Goal: Task Accomplishment & Management: Manage account settings

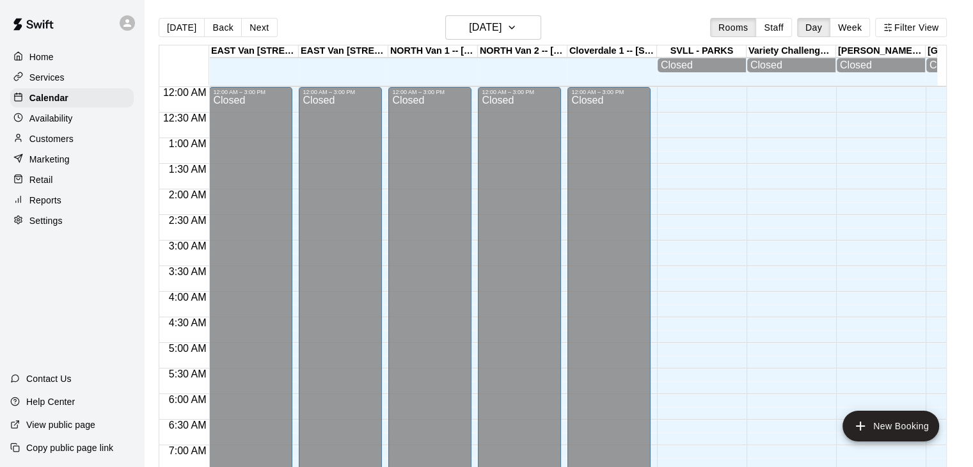
scroll to position [450, 0]
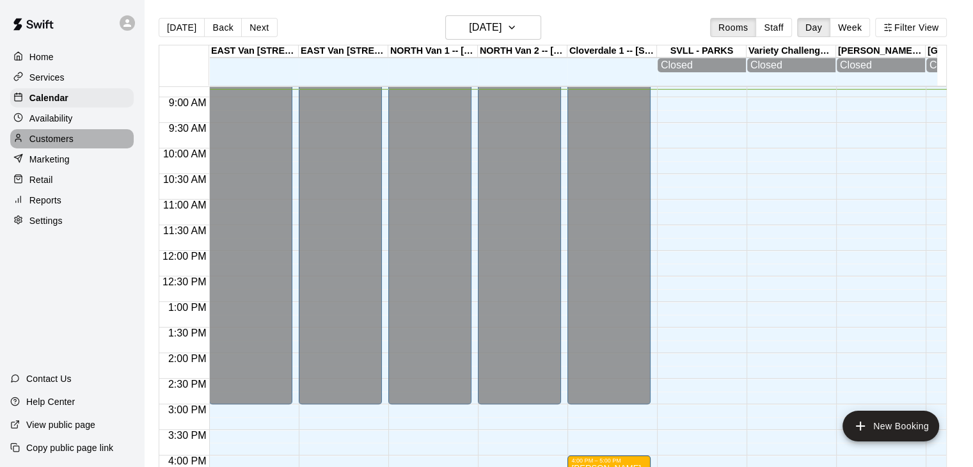
click at [49, 148] on div "Customers" at bounding box center [71, 138] width 123 height 19
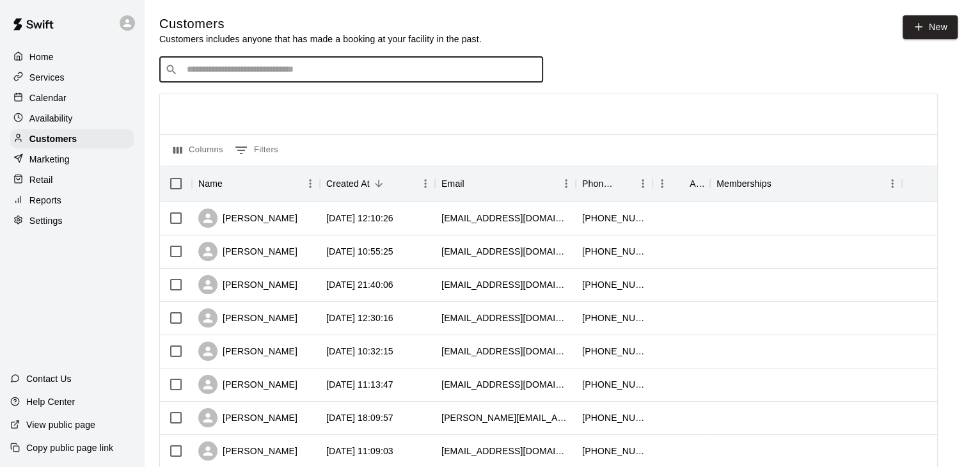
click at [263, 70] on input "Search customers by name or email" at bounding box center [360, 69] width 354 height 13
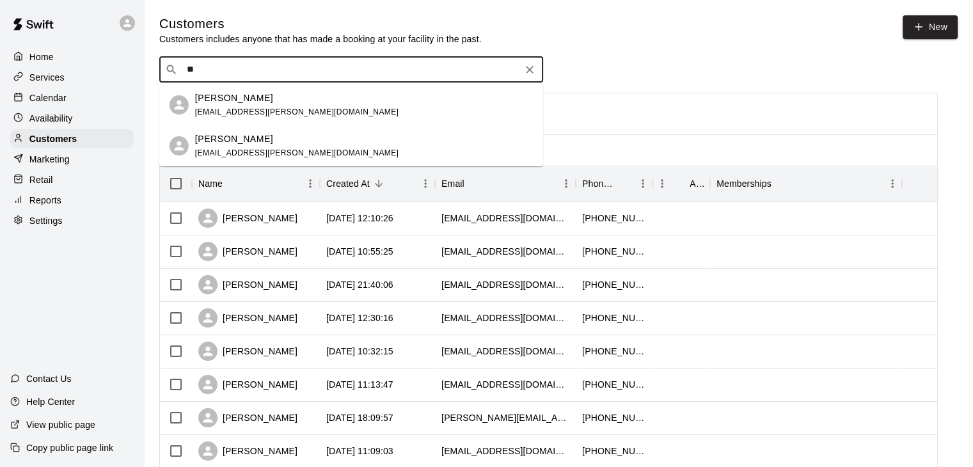
type input "*"
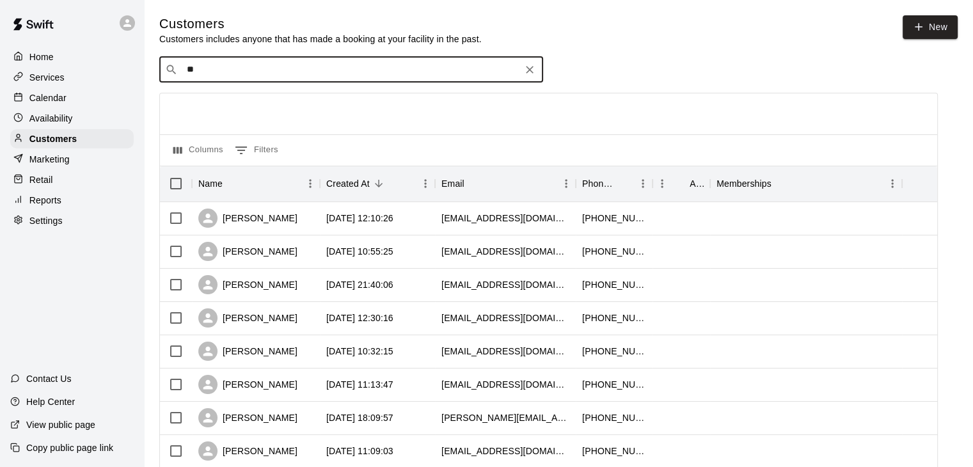
type input "***"
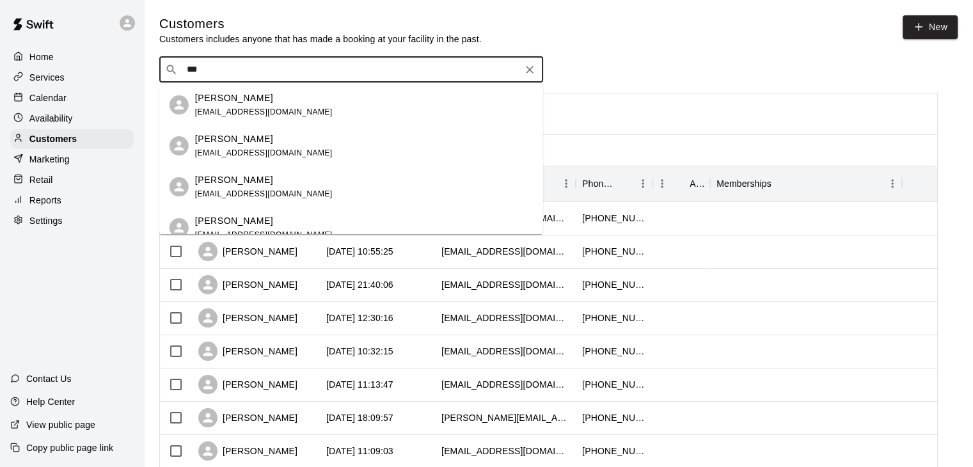
click at [256, 97] on p "[PERSON_NAME]" at bounding box center [234, 97] width 78 height 13
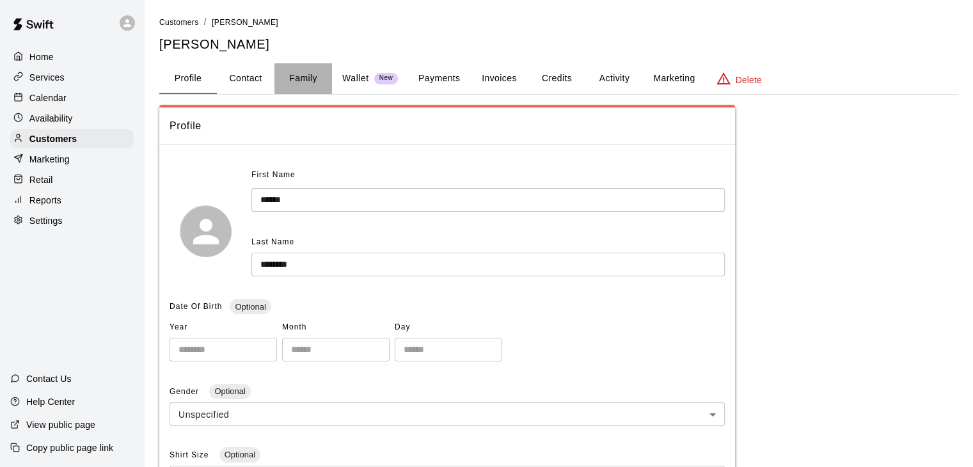
click at [301, 80] on button "Family" at bounding box center [303, 78] width 58 height 31
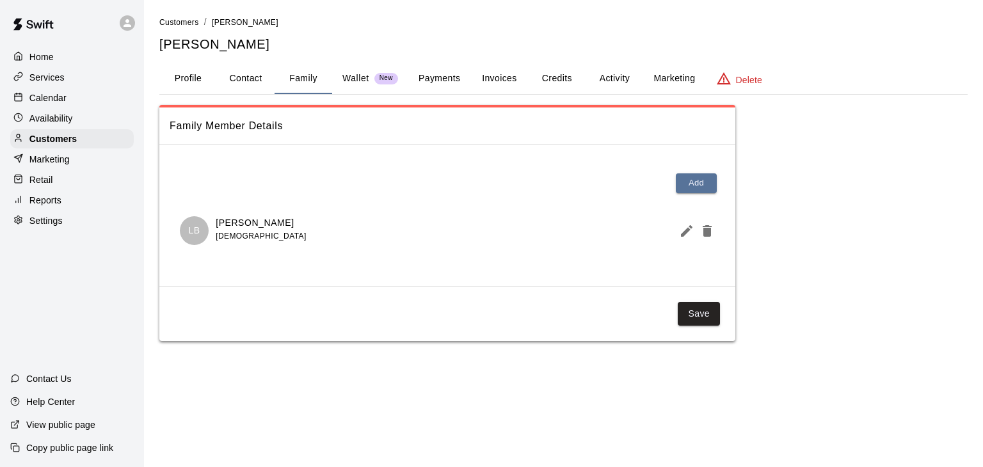
click at [60, 94] on p "Calendar" at bounding box center [47, 97] width 37 height 13
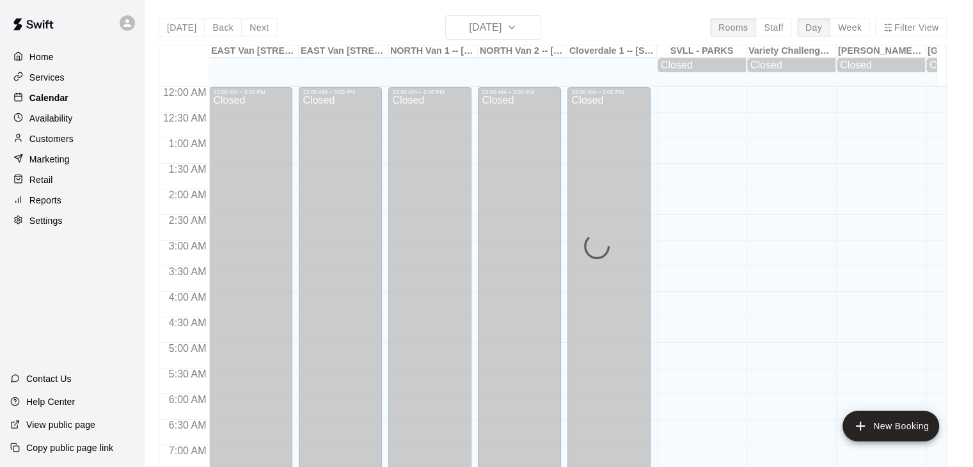
scroll to position [456, 0]
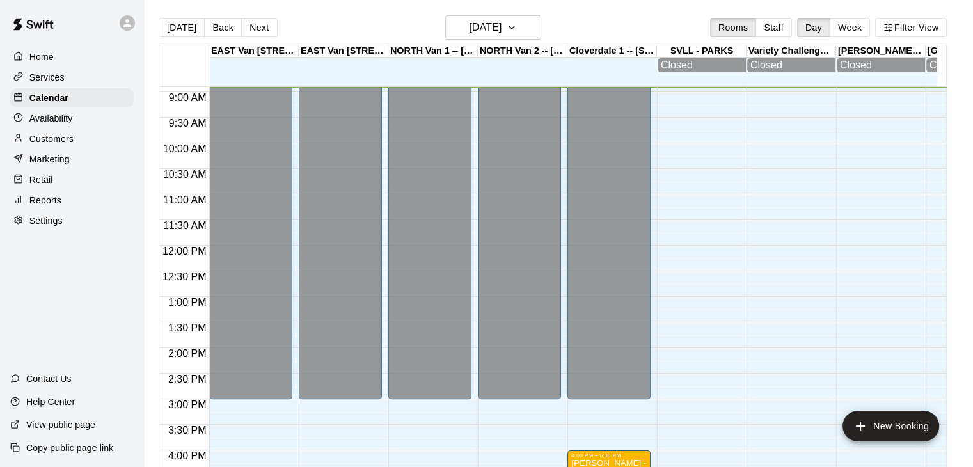
click at [72, 426] on p "View public page" at bounding box center [60, 424] width 69 height 13
click at [517, 27] on icon "button" at bounding box center [512, 27] width 10 height 15
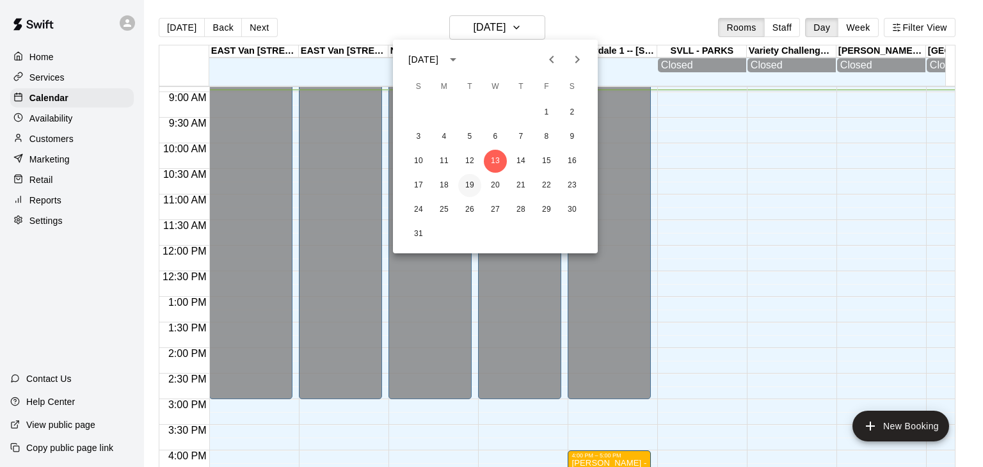
click at [467, 186] on button "19" at bounding box center [469, 185] width 23 height 23
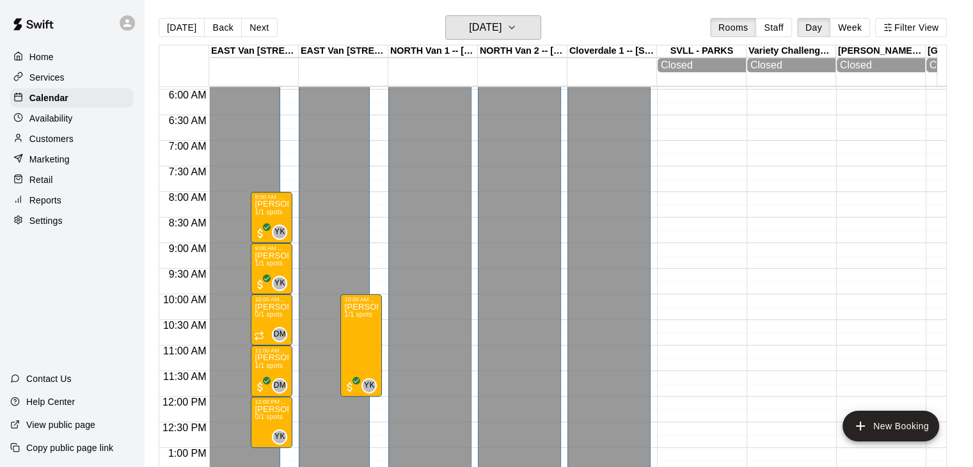
scroll to position [298, 0]
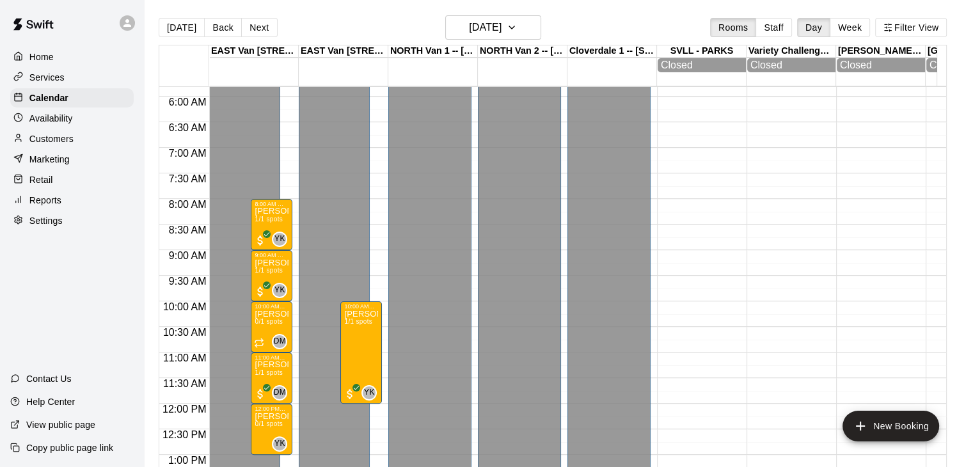
click at [66, 138] on p "Customers" at bounding box center [51, 138] width 44 height 13
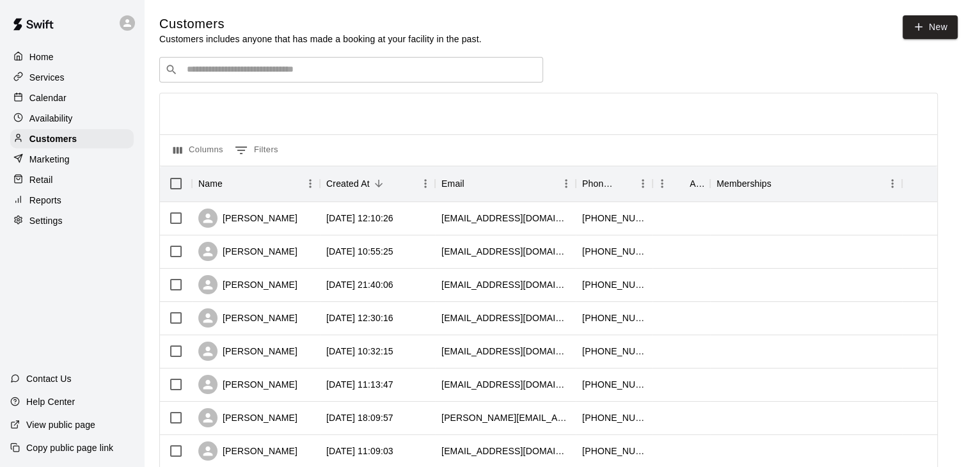
click at [266, 74] on input "Search customers by name or email" at bounding box center [360, 69] width 354 height 13
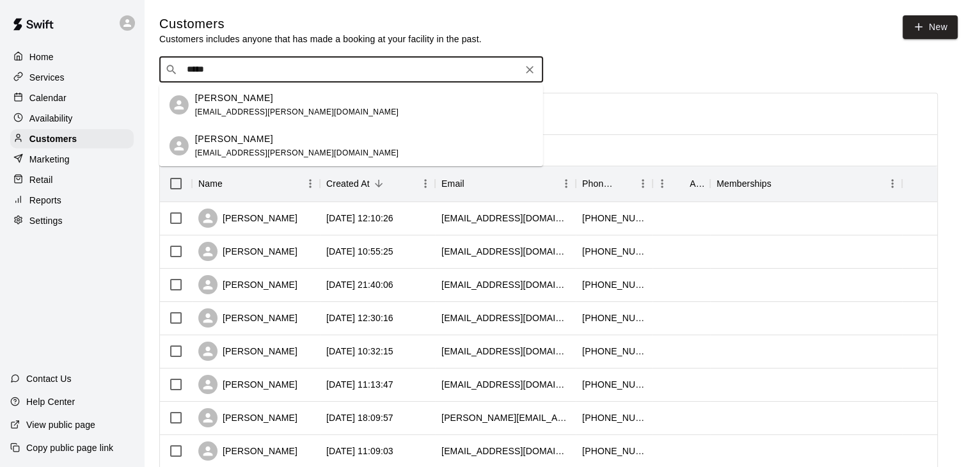
type input "******"
click at [259, 106] on div "[PERSON_NAME] [PERSON_NAME][EMAIL_ADDRESS][PERSON_NAME][DOMAIN_NAME]" at bounding box center [296, 105] width 203 height 28
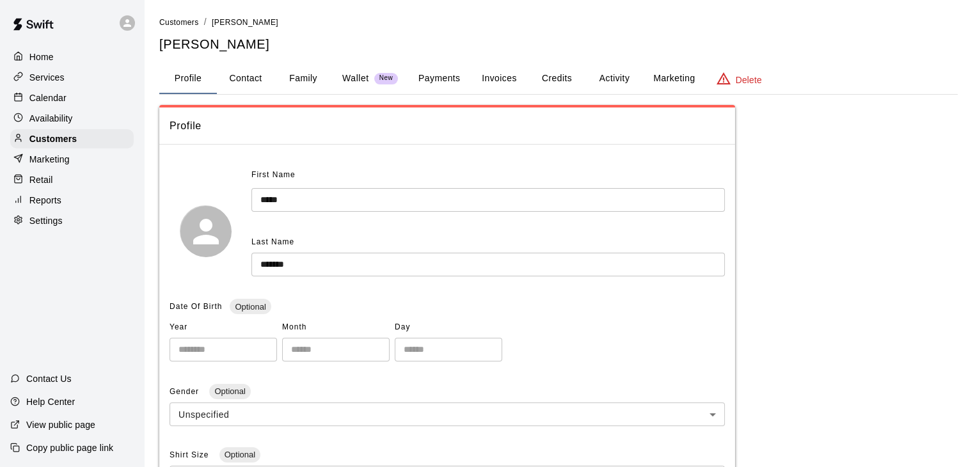
click at [305, 75] on button "Family" at bounding box center [303, 78] width 58 height 31
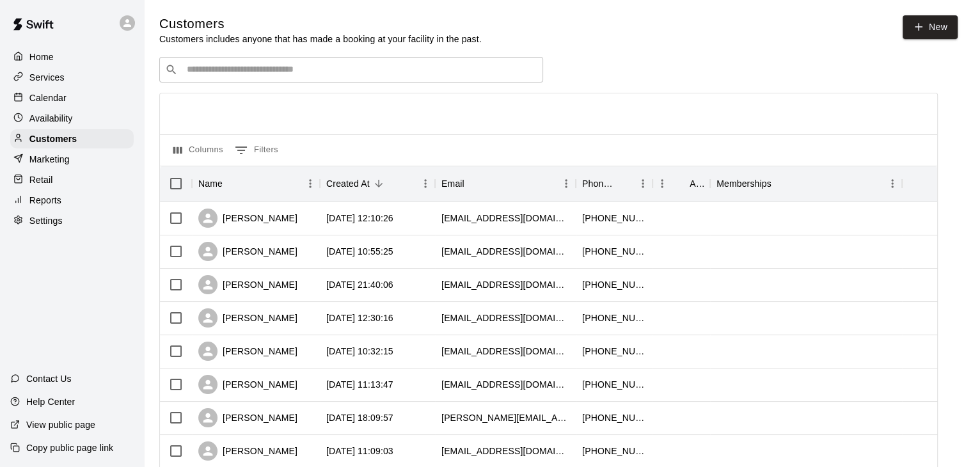
click at [209, 76] on input "Search customers by name or email" at bounding box center [360, 69] width 354 height 13
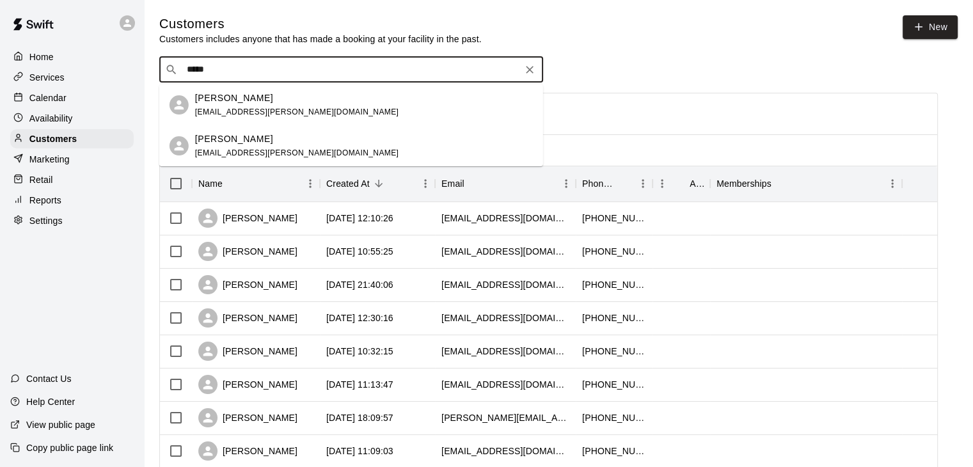
type input "******"
click at [226, 139] on p "[PERSON_NAME]" at bounding box center [234, 138] width 78 height 13
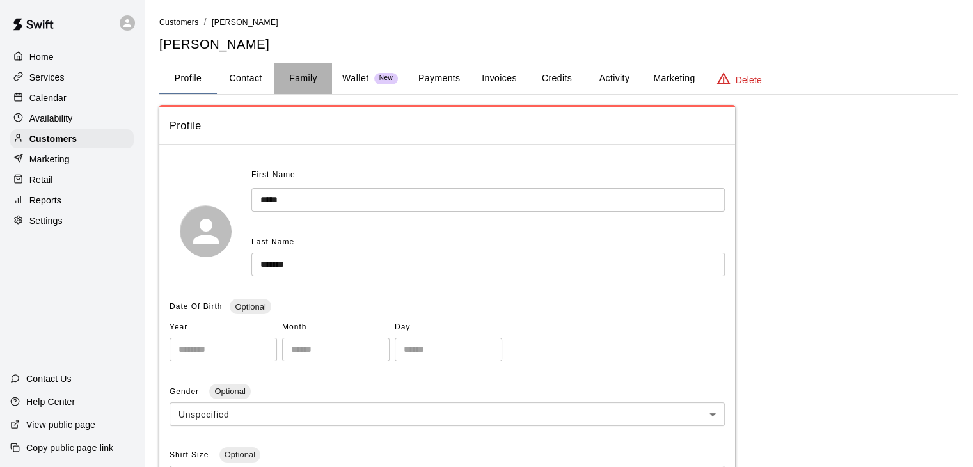
click at [305, 78] on button "Family" at bounding box center [303, 78] width 58 height 31
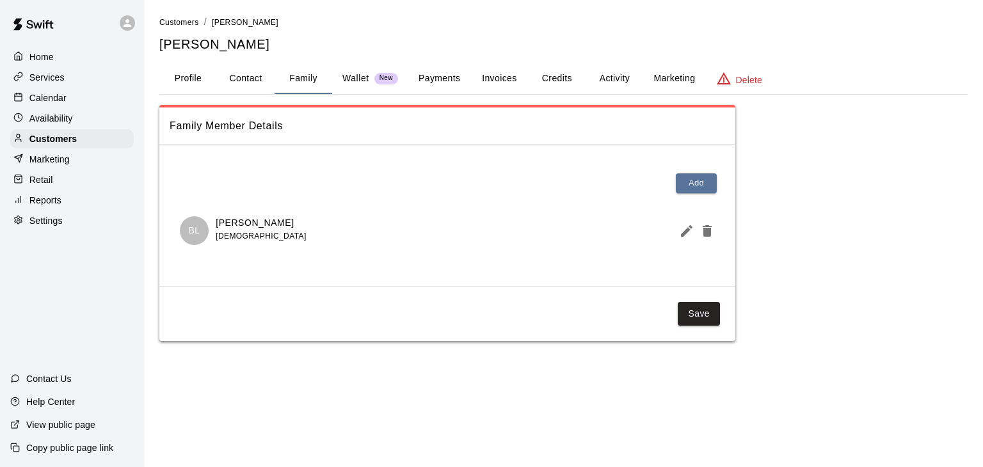
click at [66, 104] on p "Calendar" at bounding box center [47, 97] width 37 height 13
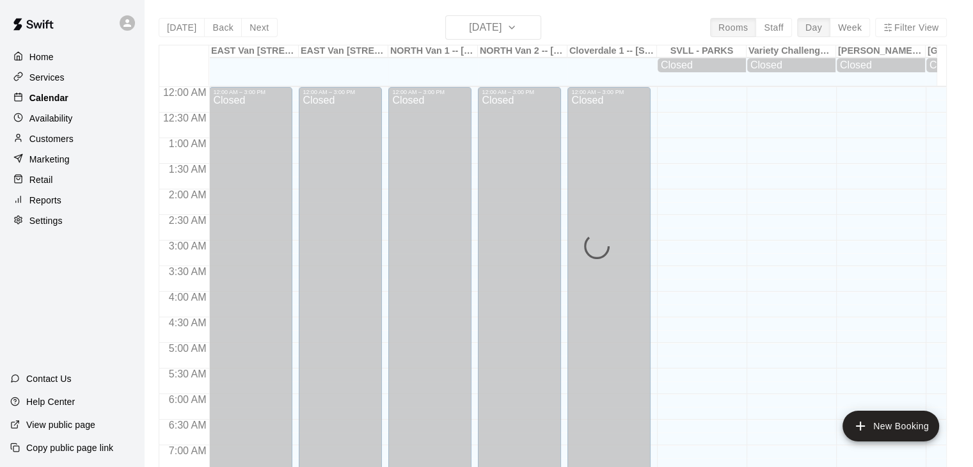
scroll to position [460, 0]
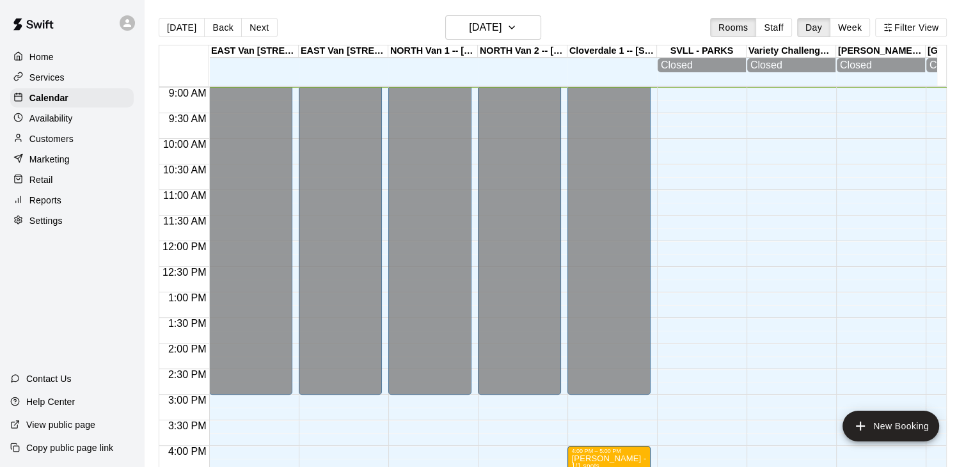
click at [78, 143] on div "Customers" at bounding box center [71, 138] width 123 height 19
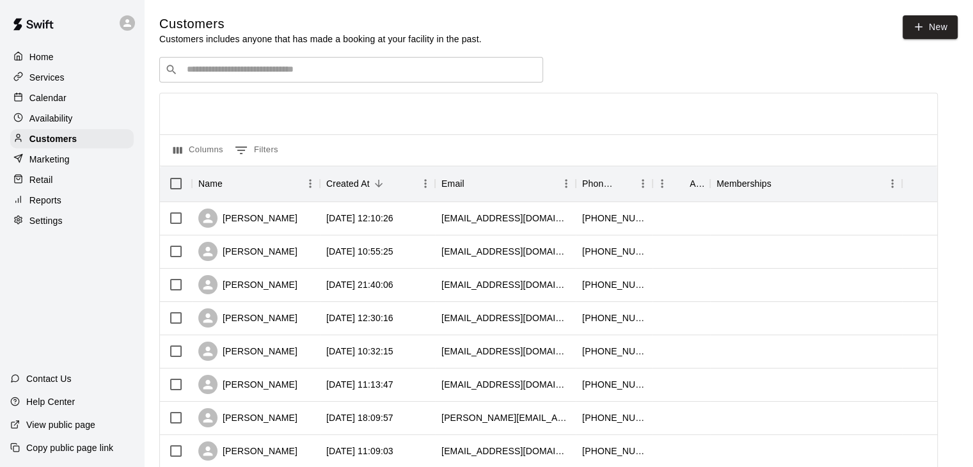
click at [240, 76] on input "Search customers by name or email" at bounding box center [360, 69] width 354 height 13
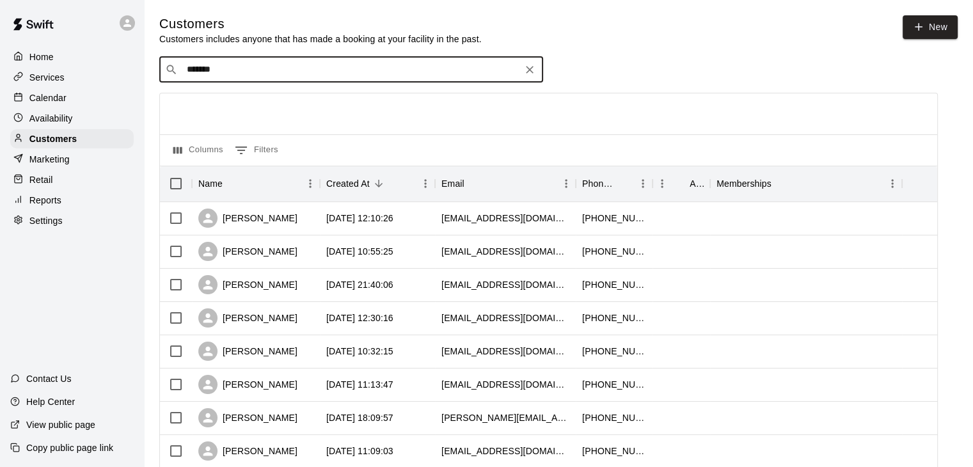
type input "********"
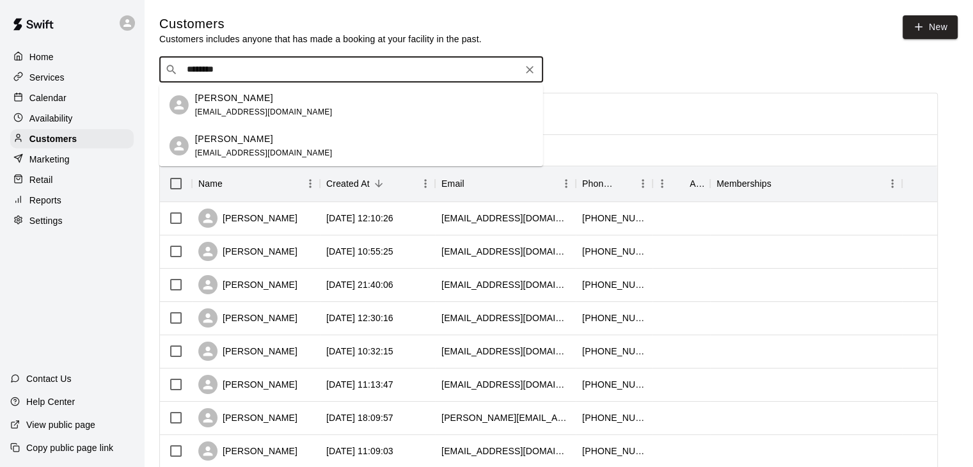
click at [248, 113] on span "[EMAIL_ADDRESS][DOMAIN_NAME]" at bounding box center [264, 111] width 138 height 9
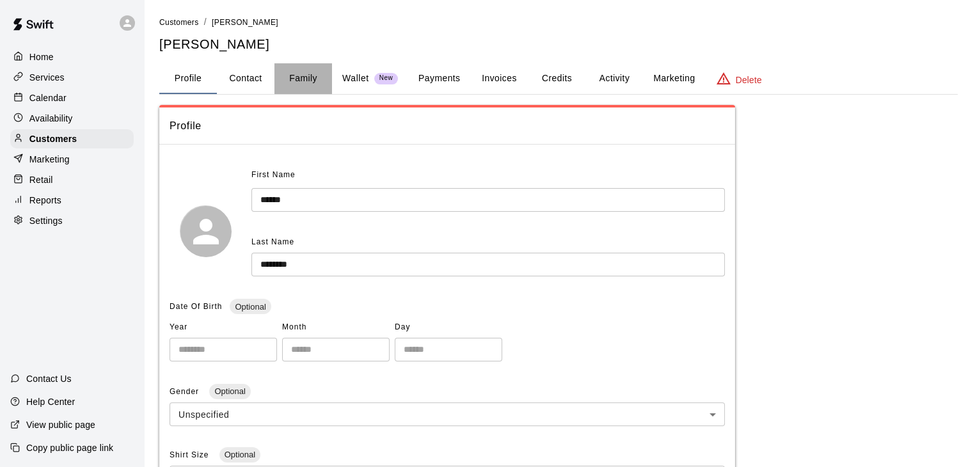
click at [312, 80] on button "Family" at bounding box center [303, 78] width 58 height 31
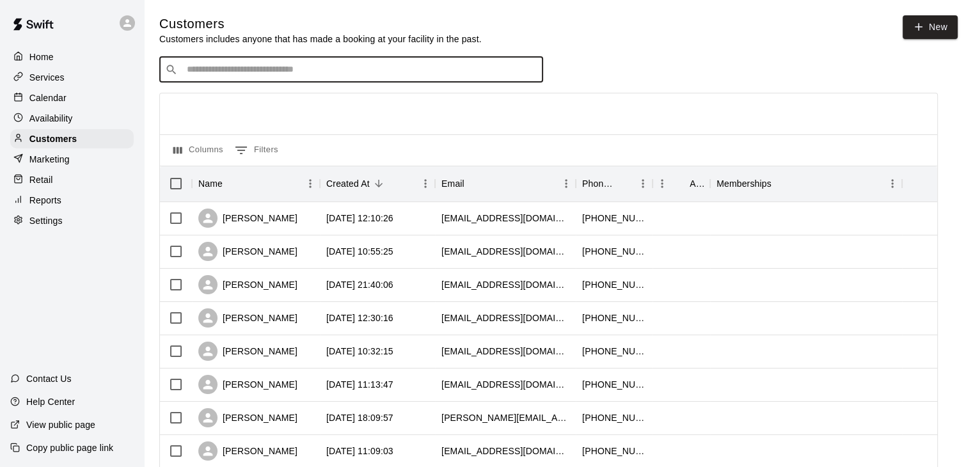
click at [232, 70] on input "Search customers by name or email" at bounding box center [360, 69] width 354 height 13
type input "********"
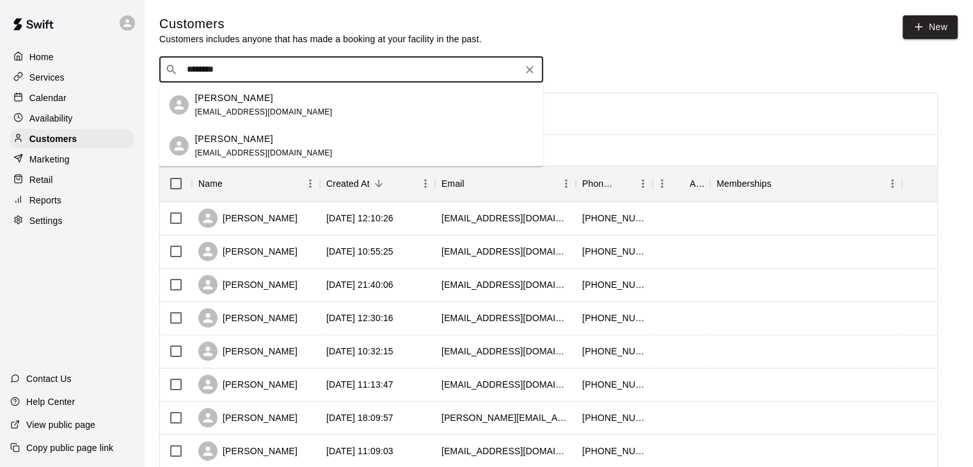
click at [238, 148] on span "[EMAIL_ADDRESS][DOMAIN_NAME]" at bounding box center [264, 152] width 138 height 9
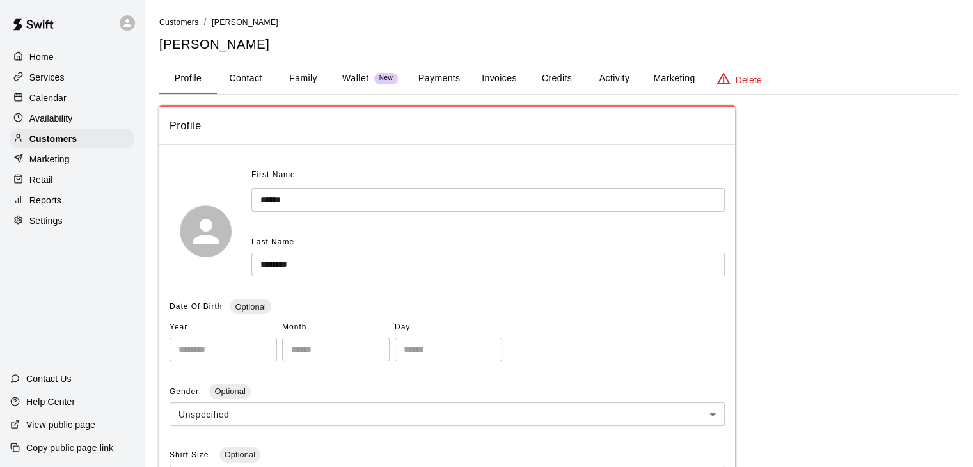
click at [301, 75] on button "Family" at bounding box center [303, 78] width 58 height 31
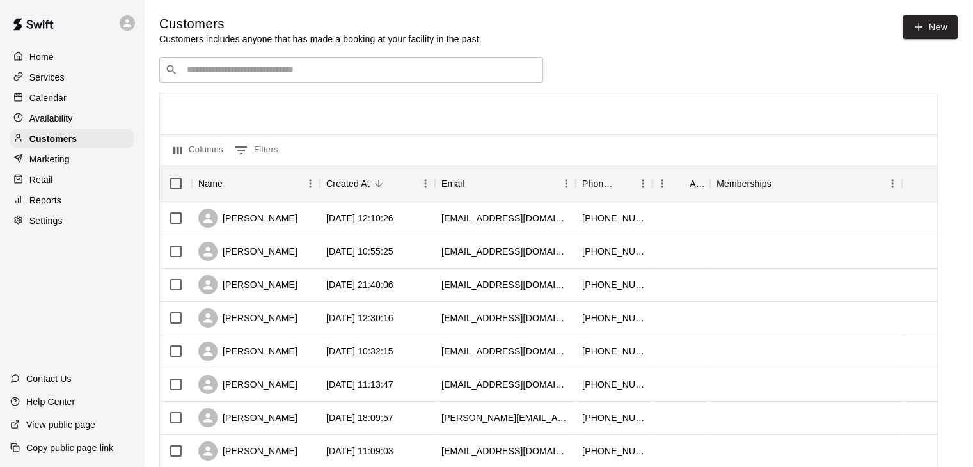
click at [203, 65] on input "Search customers by name or email" at bounding box center [360, 69] width 354 height 13
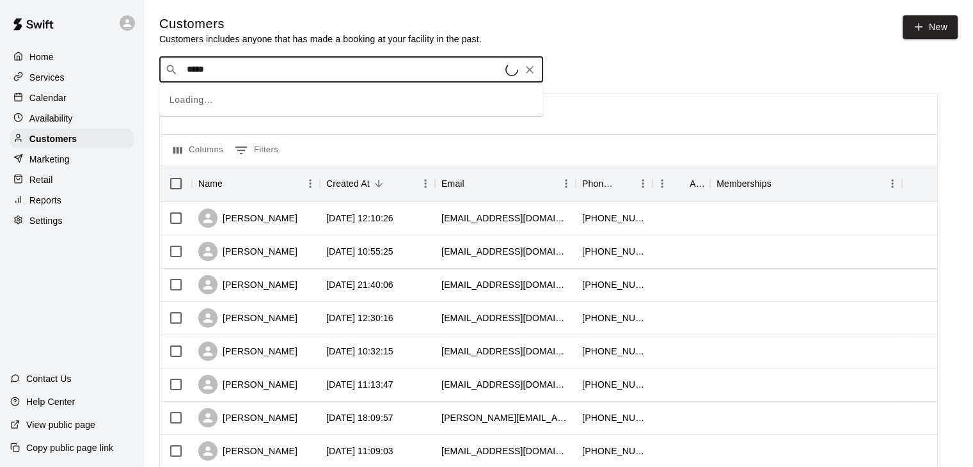
type input "******"
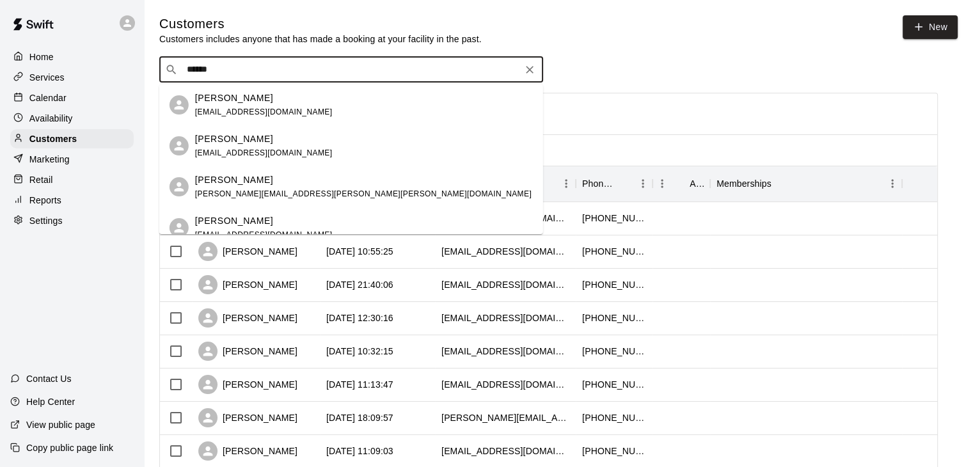
click at [237, 147] on div "[PERSON_NAME] [EMAIL_ADDRESS][DOMAIN_NAME]" at bounding box center [264, 146] width 138 height 28
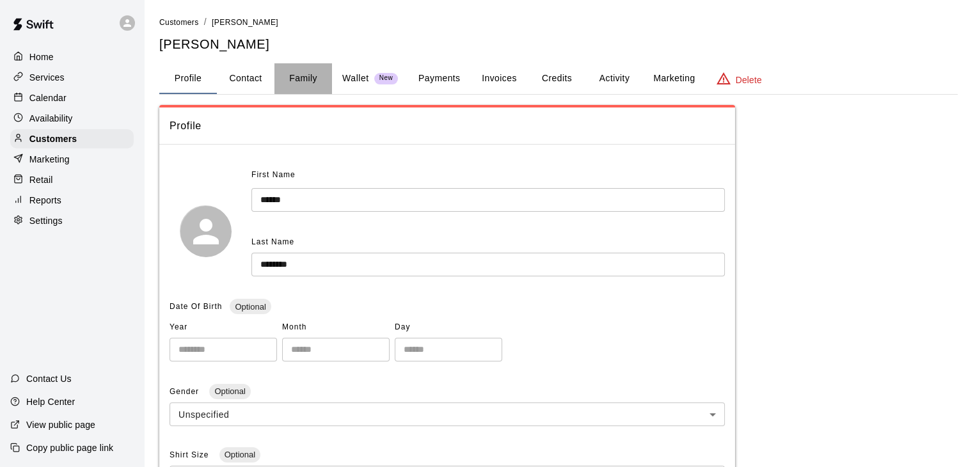
click at [296, 78] on button "Family" at bounding box center [303, 78] width 58 height 31
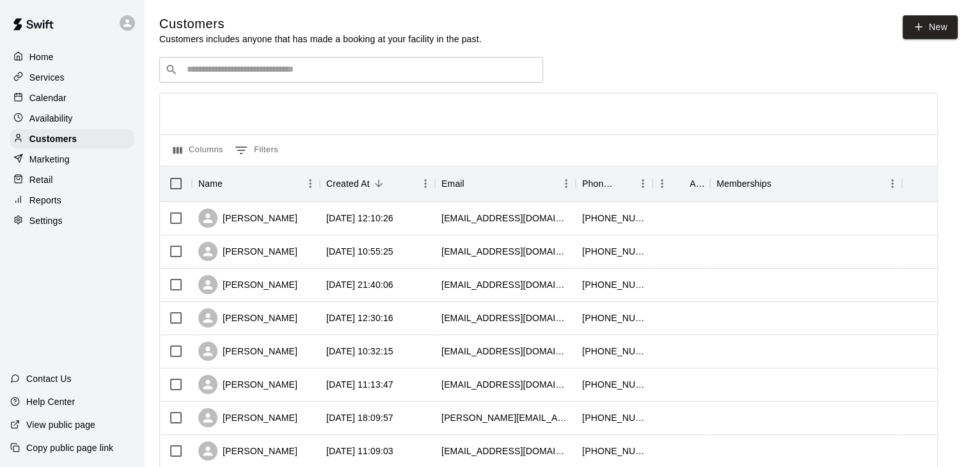
click at [250, 75] on input "Search customers by name or email" at bounding box center [360, 69] width 354 height 13
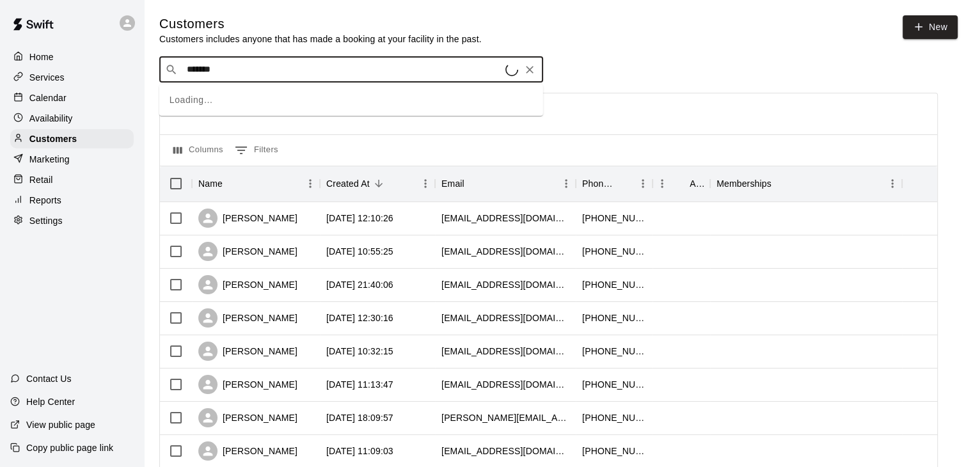
type input "********"
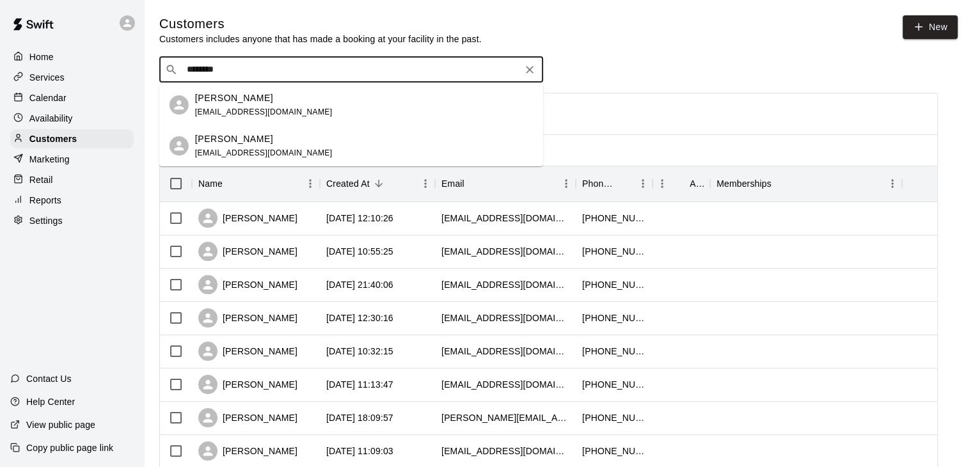
click at [257, 150] on span "[EMAIL_ADDRESS][DOMAIN_NAME]" at bounding box center [264, 152] width 138 height 9
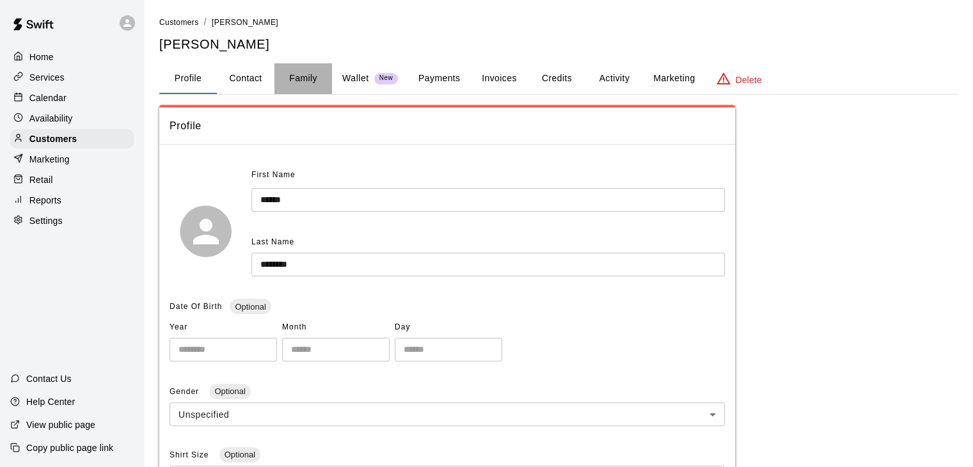
click at [301, 77] on button "Family" at bounding box center [303, 78] width 58 height 31
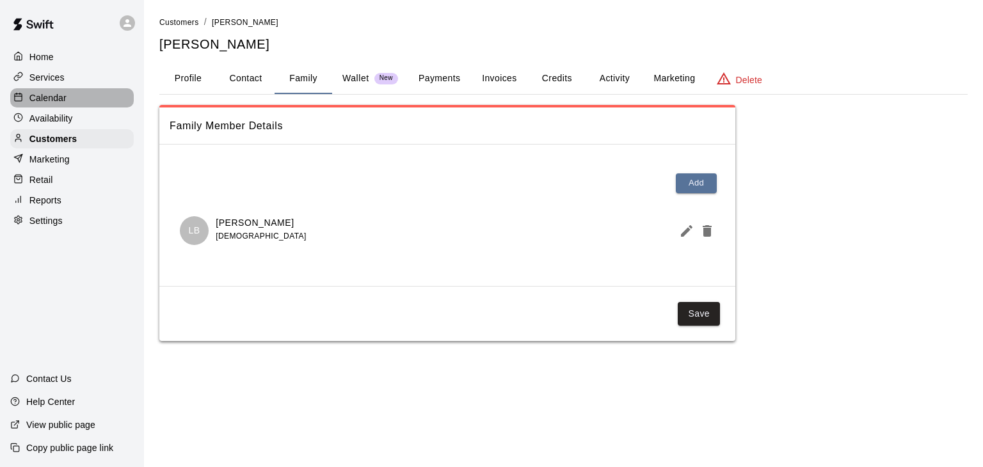
click at [70, 107] on div "Calendar" at bounding box center [71, 97] width 123 height 19
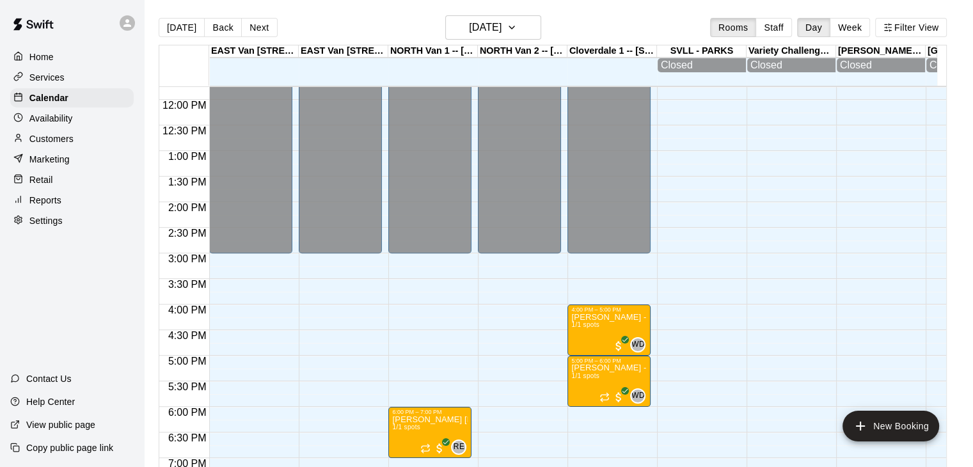
scroll to position [591, 0]
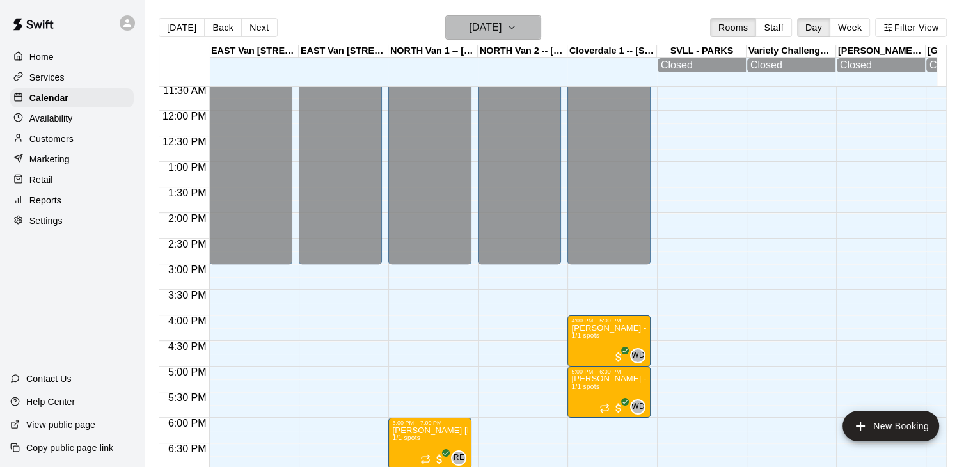
click at [541, 22] on button "[DATE]" at bounding box center [493, 27] width 96 height 24
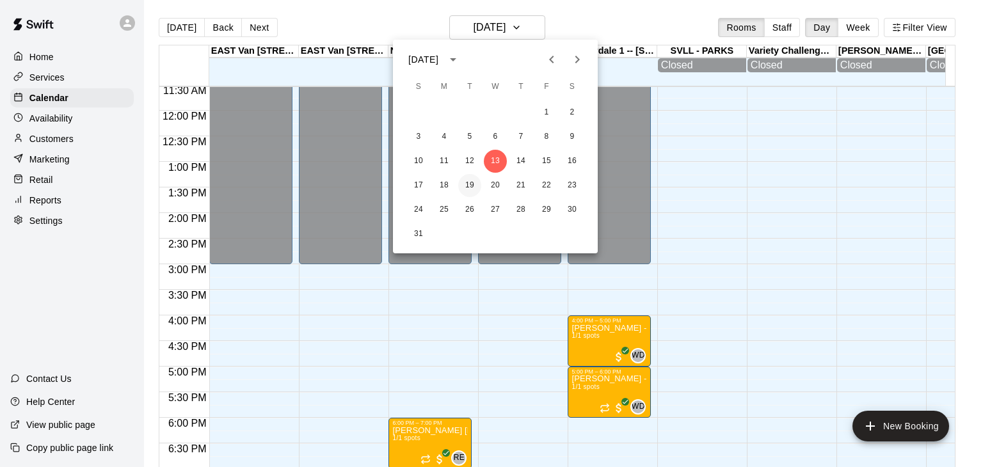
click at [473, 185] on button "19" at bounding box center [469, 185] width 23 height 23
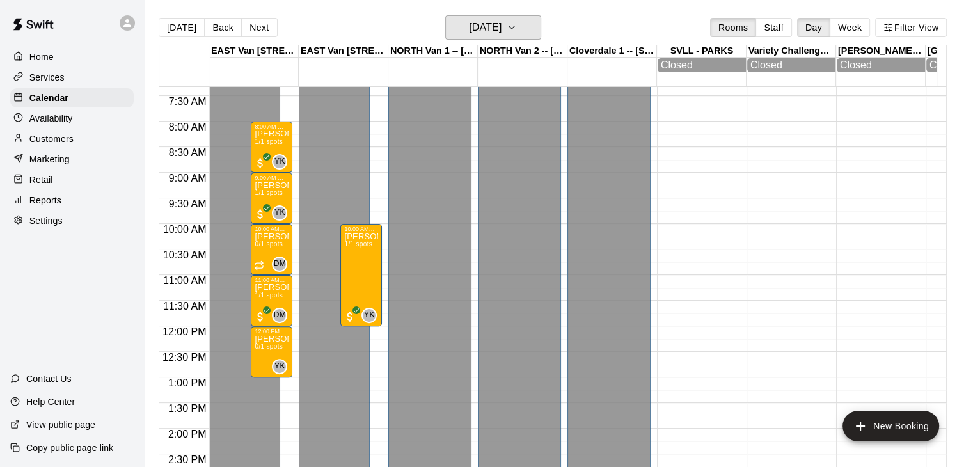
scroll to position [368, 0]
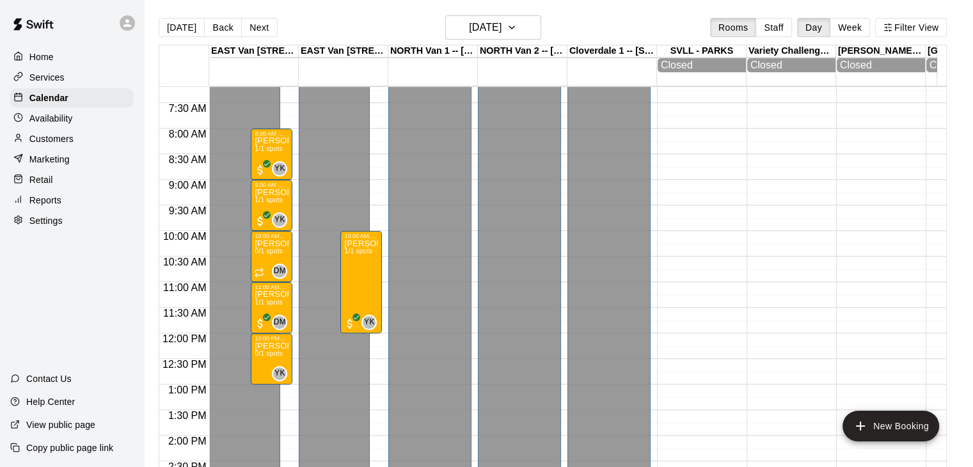
click at [79, 144] on div "Customers" at bounding box center [71, 138] width 123 height 19
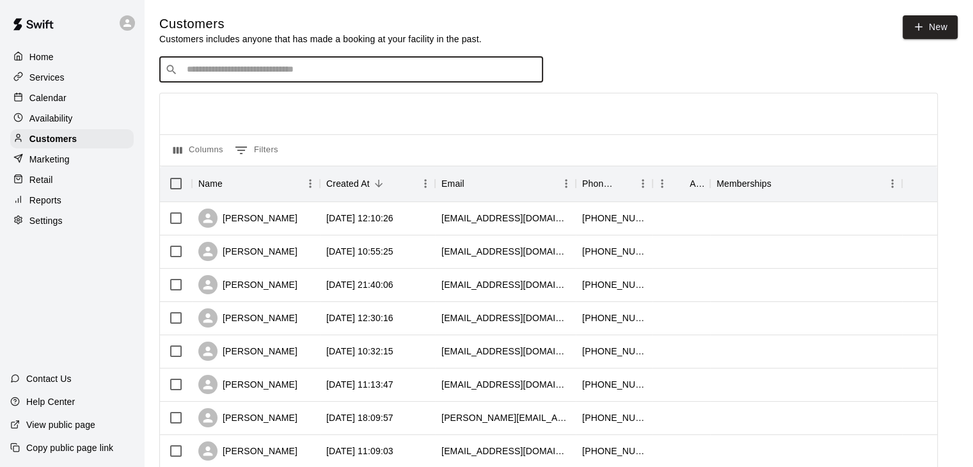
click at [235, 69] on input "Search customers by name or email" at bounding box center [360, 69] width 354 height 13
type input "******"
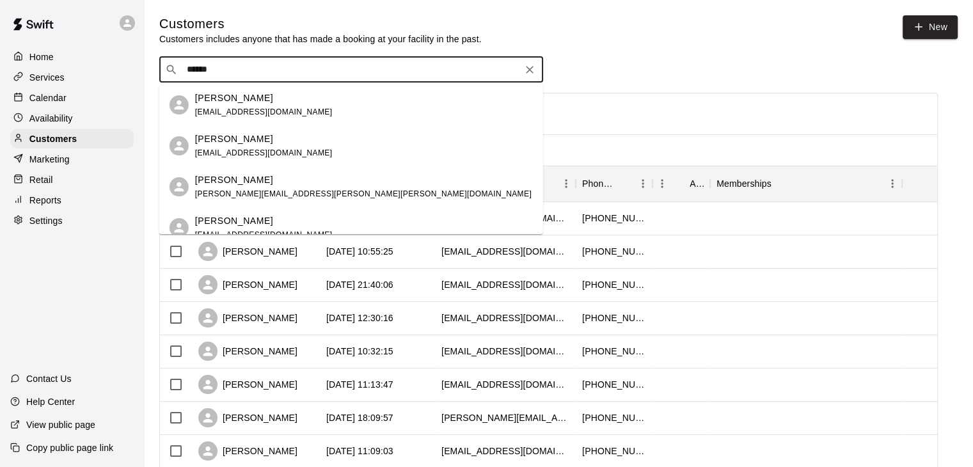
click at [243, 135] on p "[PERSON_NAME]" at bounding box center [234, 138] width 78 height 13
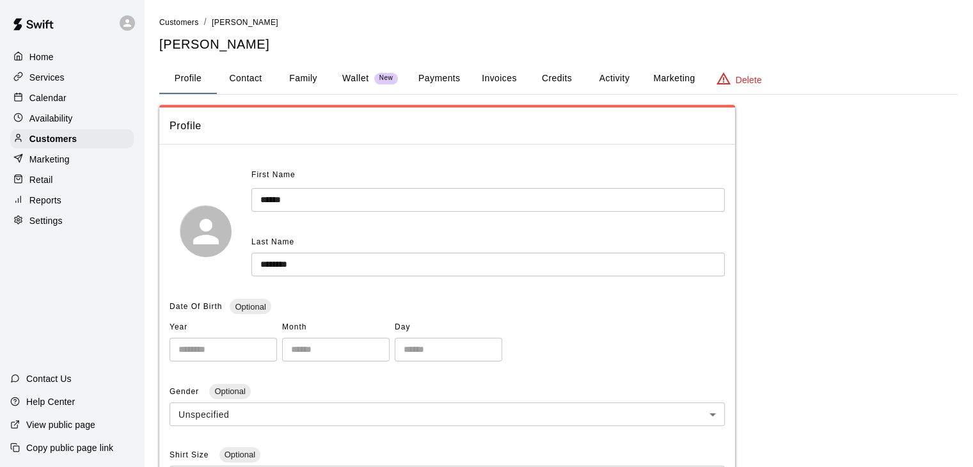
click at [308, 78] on button "Family" at bounding box center [303, 78] width 58 height 31
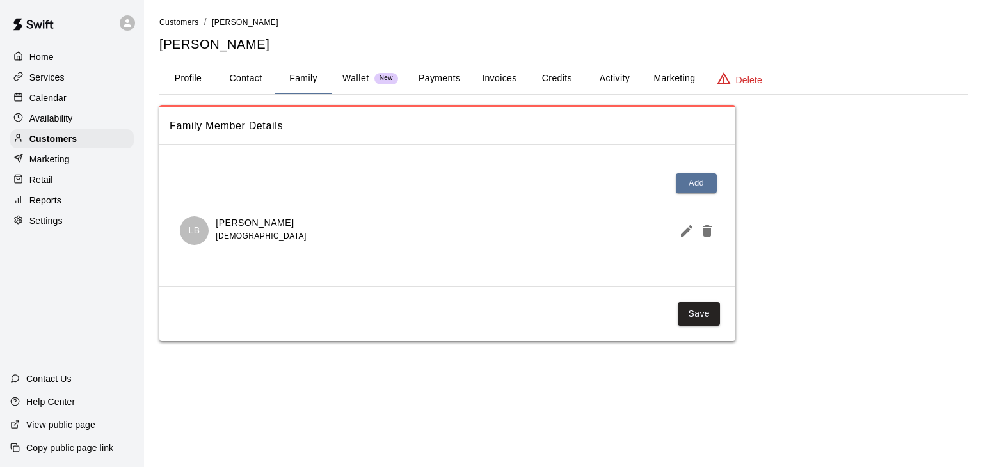
click at [50, 104] on p "Calendar" at bounding box center [47, 97] width 37 height 13
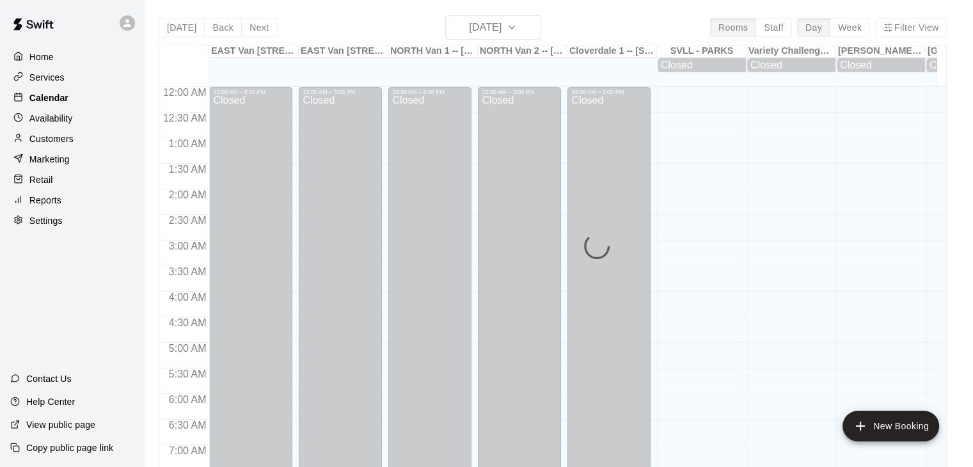
scroll to position [464, 0]
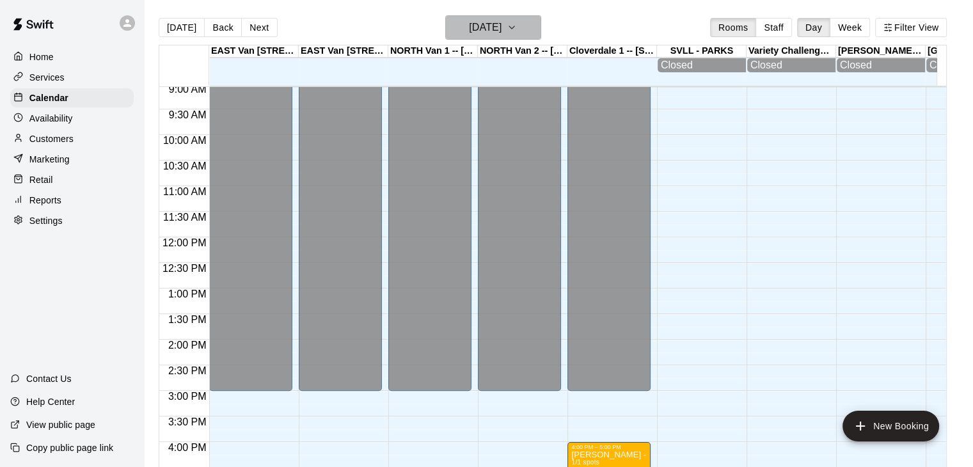
click at [517, 26] on icon "button" at bounding box center [512, 27] width 10 height 15
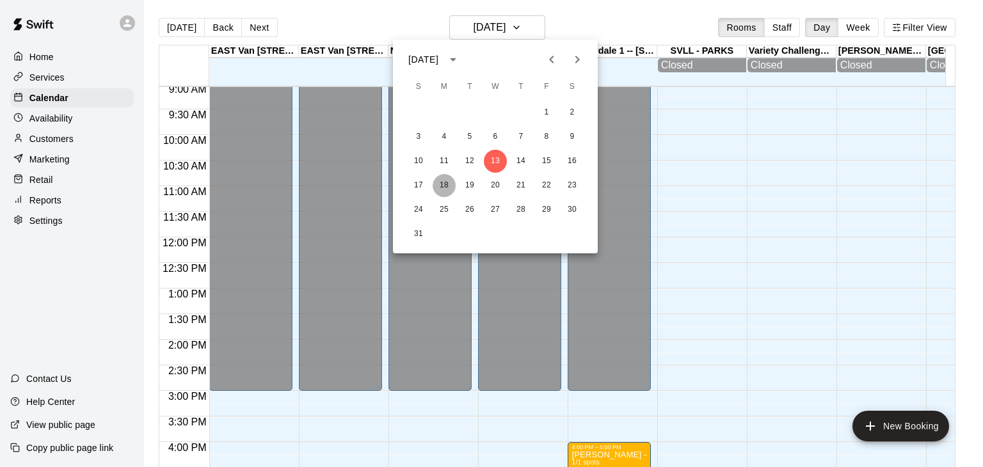
click at [440, 185] on button "18" at bounding box center [444, 185] width 23 height 23
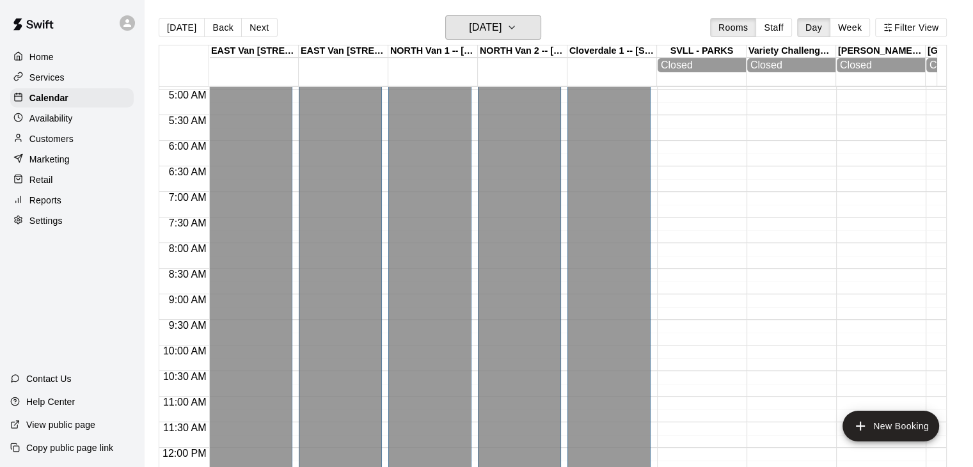
scroll to position [243, 0]
